Goal: Information Seeking & Learning: Understand process/instructions

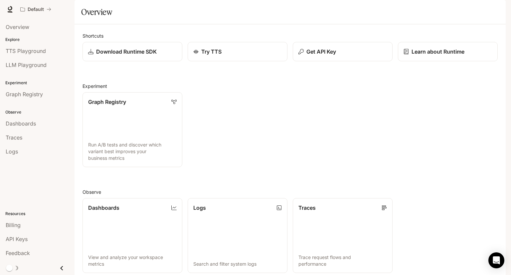
click at [290, 19] on div "Overview" at bounding box center [290, 11] width 418 height 13
click at [279, 20] on section "Overview" at bounding box center [291, 12] width 432 height 24
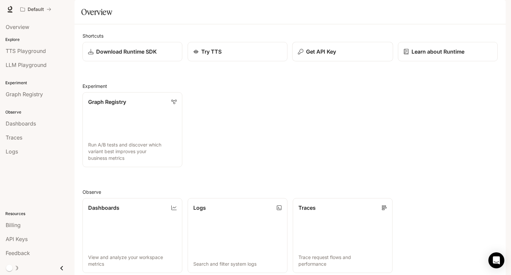
click at [321, 56] on p "Get API Key" at bounding box center [321, 52] width 30 height 8
